Goal: Obtain resource: Download file/media

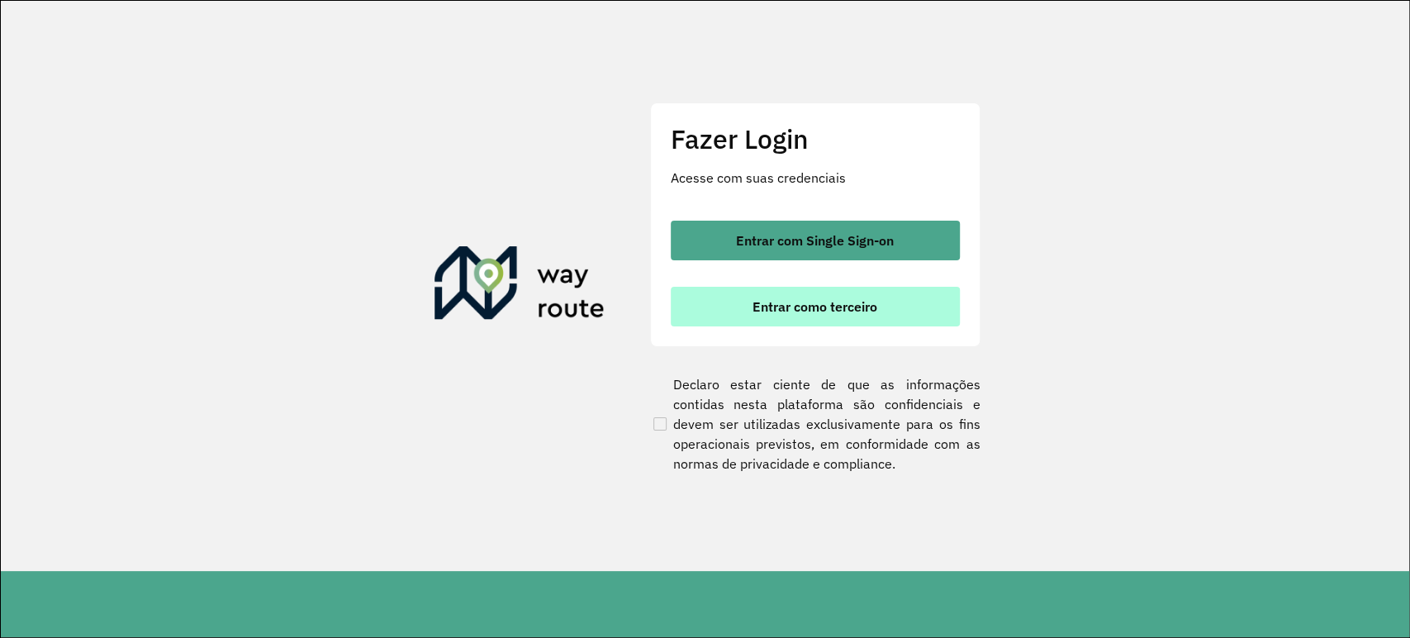
click at [827, 300] on span "Entrar como terceiro" at bounding box center [815, 306] width 125 height 13
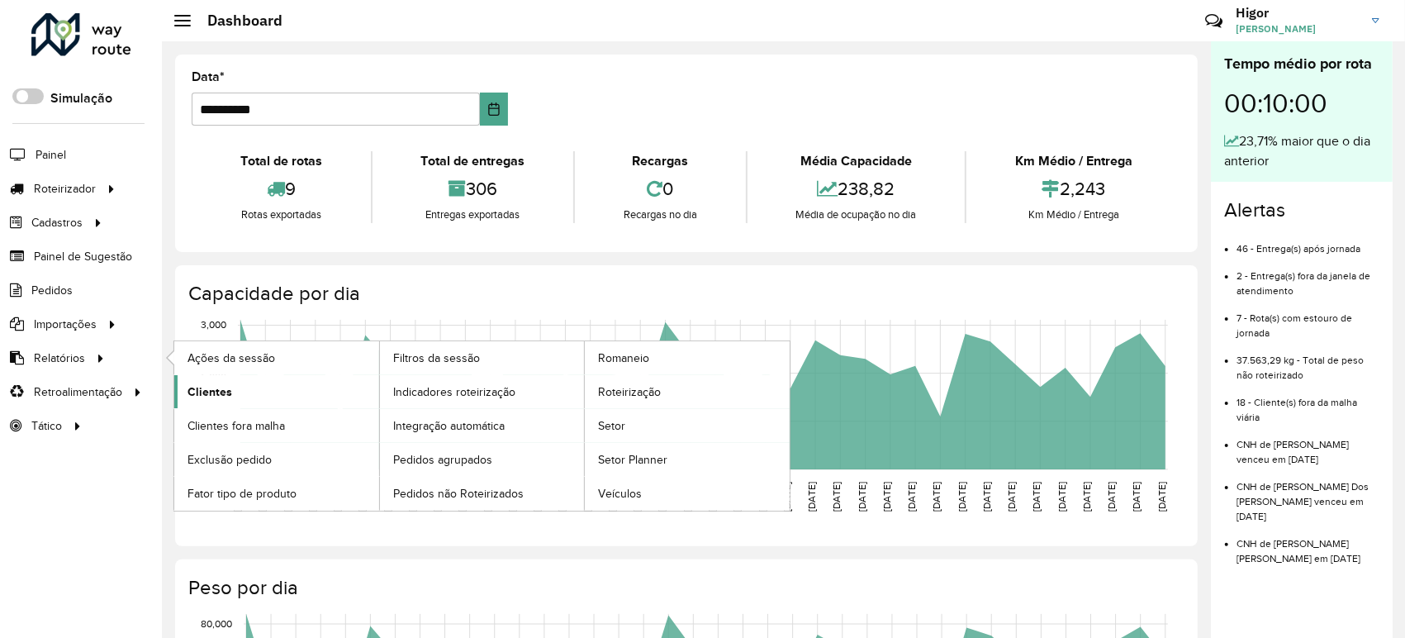
click at [249, 391] on link "Clientes" at bounding box center [276, 391] width 205 height 33
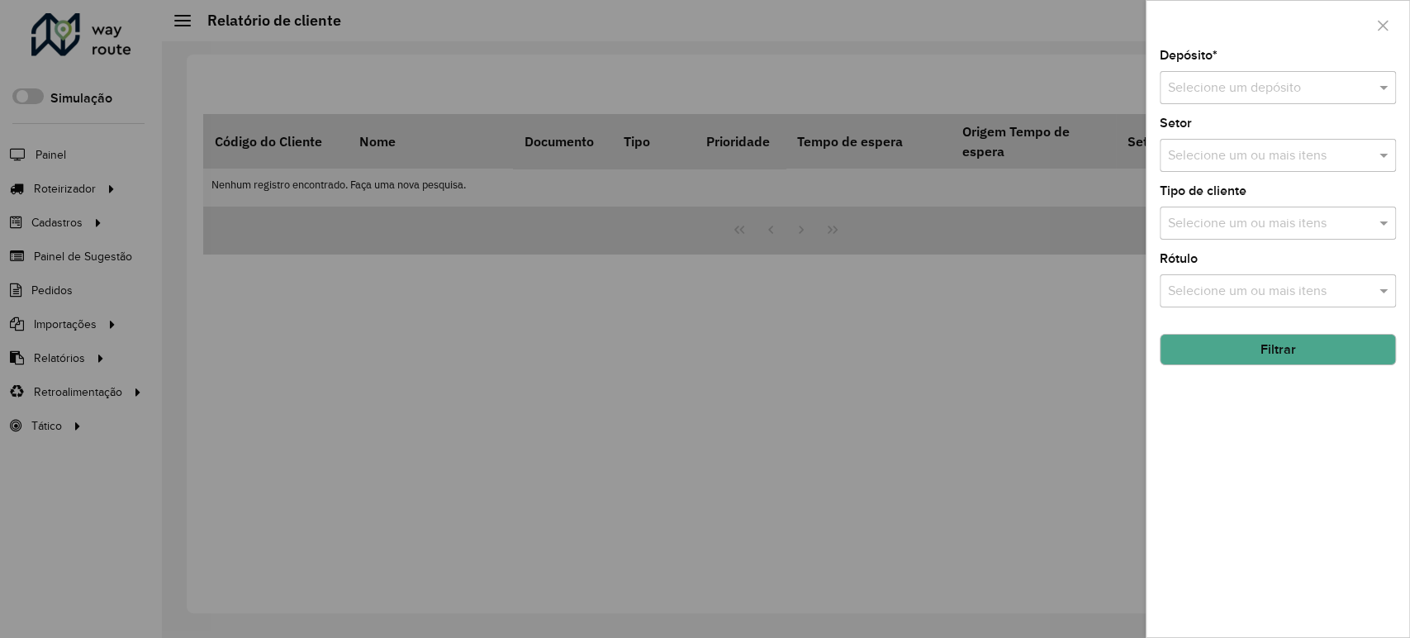
click at [1296, 89] on input "text" at bounding box center [1261, 88] width 187 height 20
click at [1252, 134] on div "GP7 JEQUIE" at bounding box center [1278, 135] width 235 height 28
click at [1260, 362] on button "Filtrar" at bounding box center [1278, 349] width 236 height 31
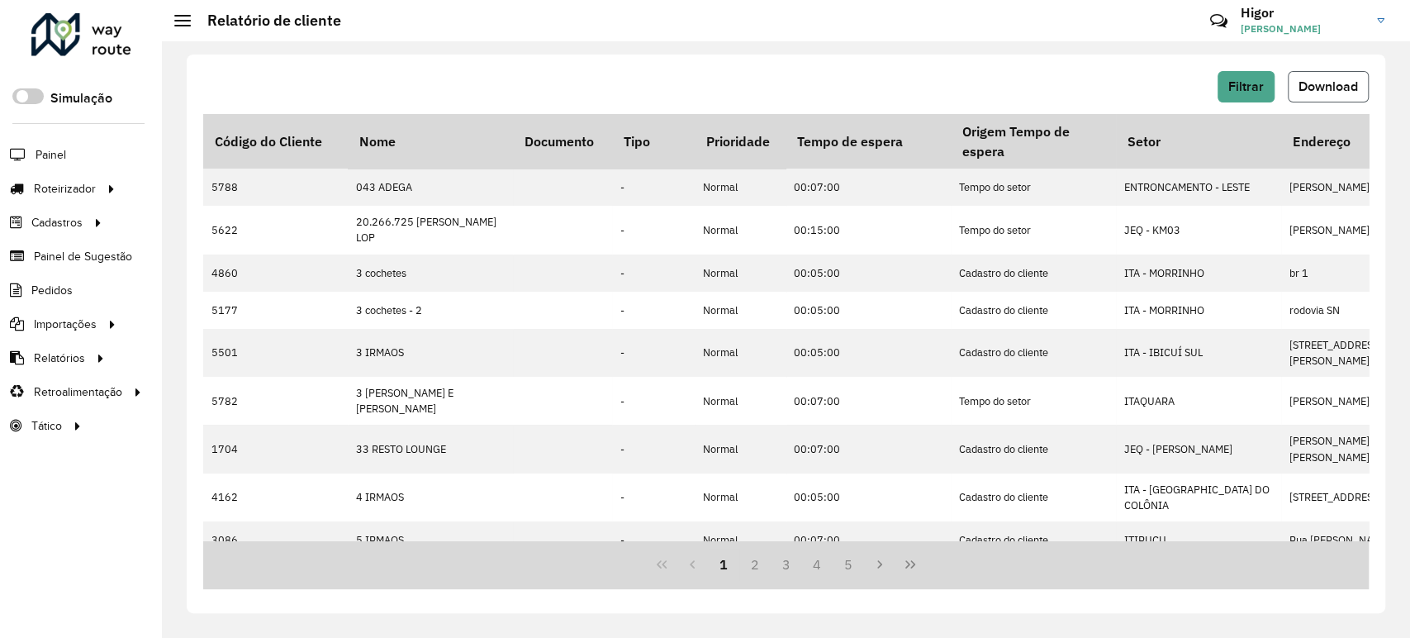
click at [1353, 84] on span "Download" at bounding box center [1328, 86] width 59 height 14
